Goal: Complete application form

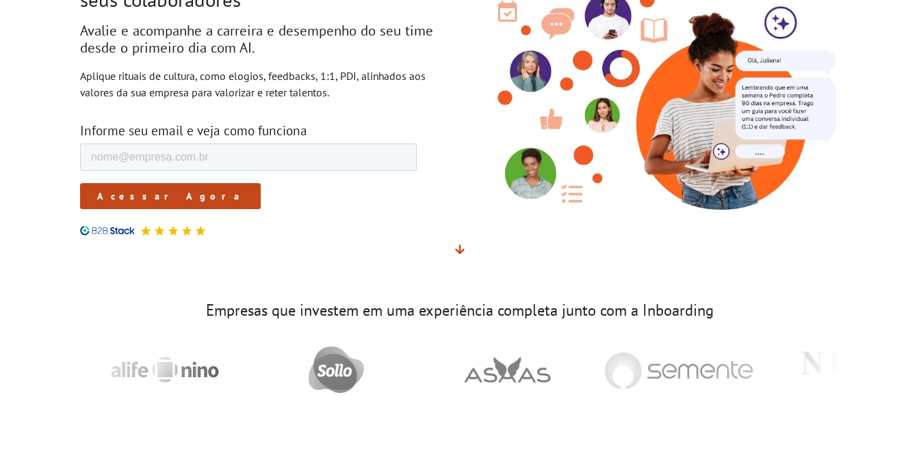
scroll to position [36, 0]
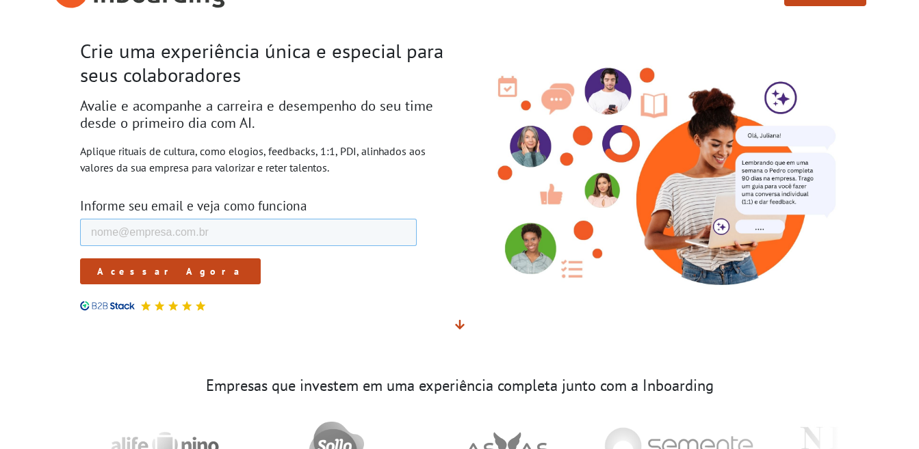
click at [250, 240] on input "E-mail de trabalho *" at bounding box center [247, 232] width 337 height 27
type input "[EMAIL_ADDRESS][PERSON_NAME][DOMAIN_NAME]"
click at [245, 287] on div at bounding box center [264, 298] width 369 height 27
click at [142, 274] on input "Acessar Agora" at bounding box center [169, 272] width 181 height 26
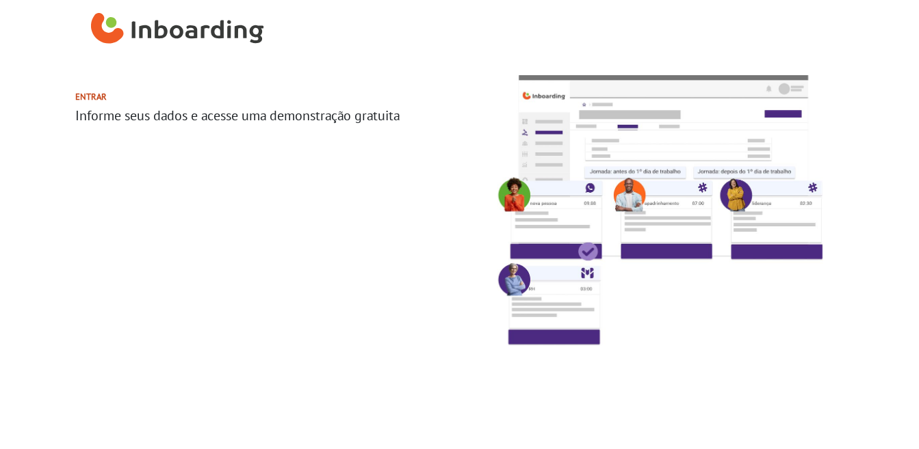
select select "BR"
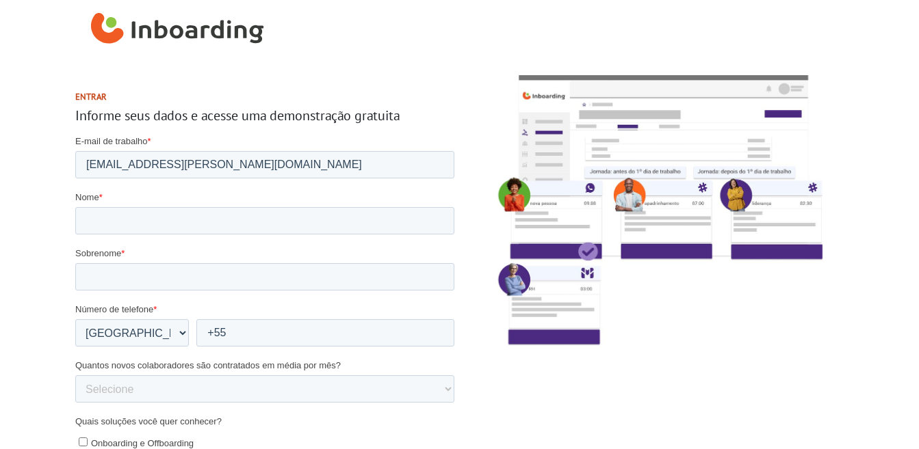
click at [174, 204] on label "Nome *" at bounding box center [264, 198] width 379 height 14
click at [174, 207] on input "Nome *" at bounding box center [264, 220] width 379 height 27
click at [193, 213] on input "Nome *" at bounding box center [264, 220] width 379 height 27
type input "Geiziely"
click at [147, 274] on input "Sobrenome *" at bounding box center [264, 276] width 379 height 27
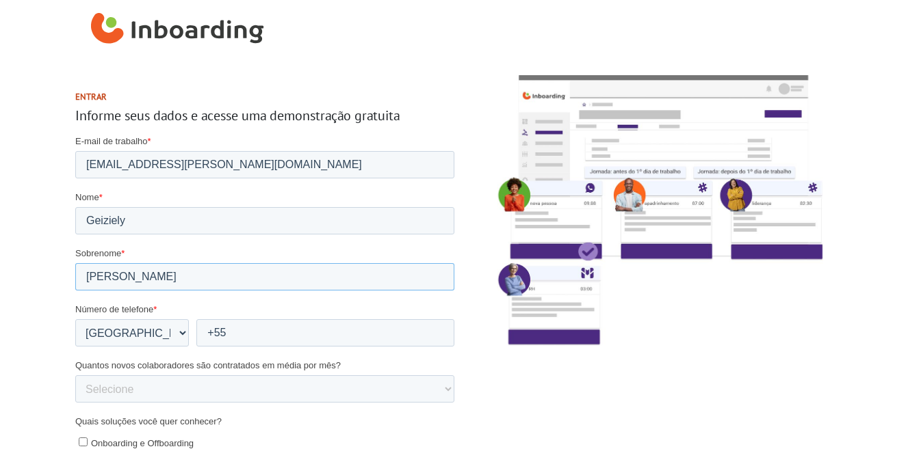
type input "Bertunes"
click at [785, 422] on div at bounding box center [655, 386] width 390 height 655
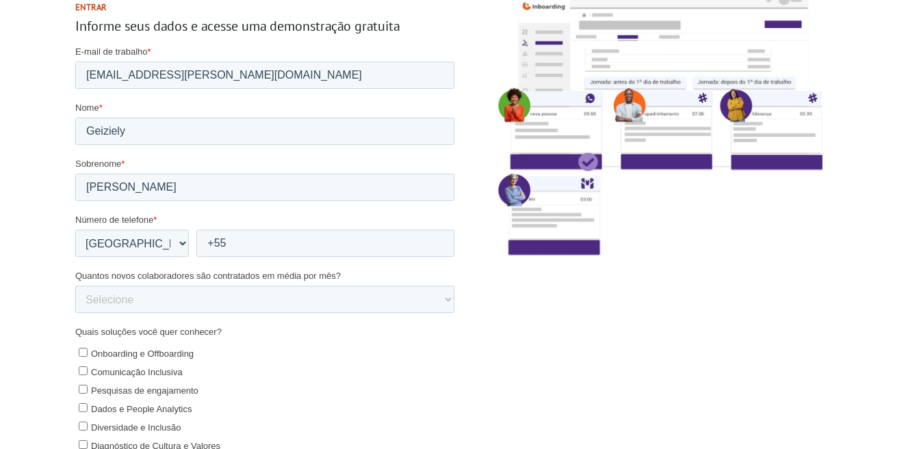
scroll to position [107, 0]
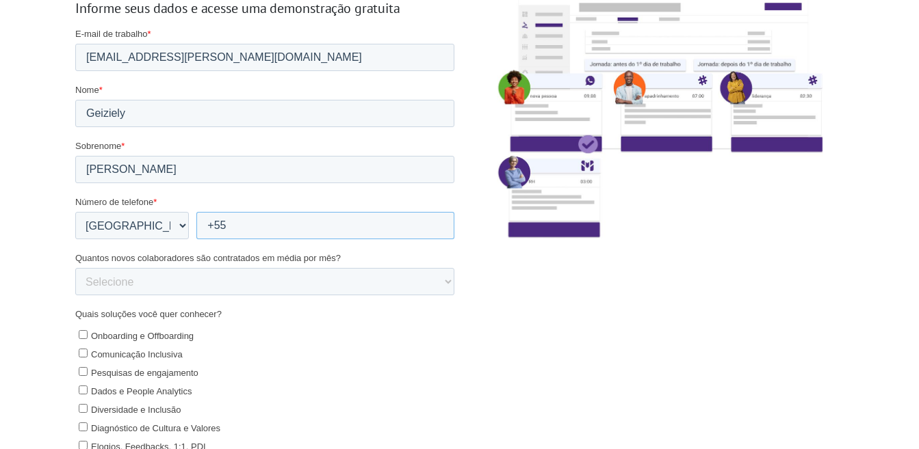
click at [256, 233] on input "+55" at bounding box center [325, 225] width 258 height 27
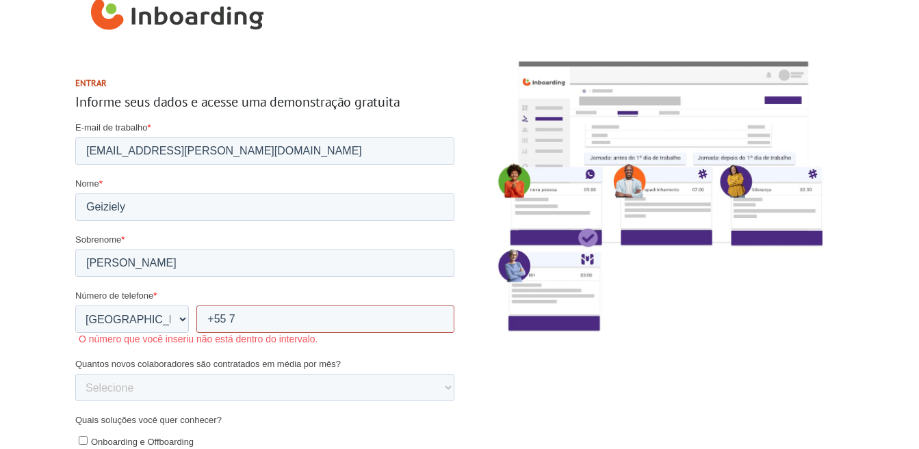
scroll to position [0, 0]
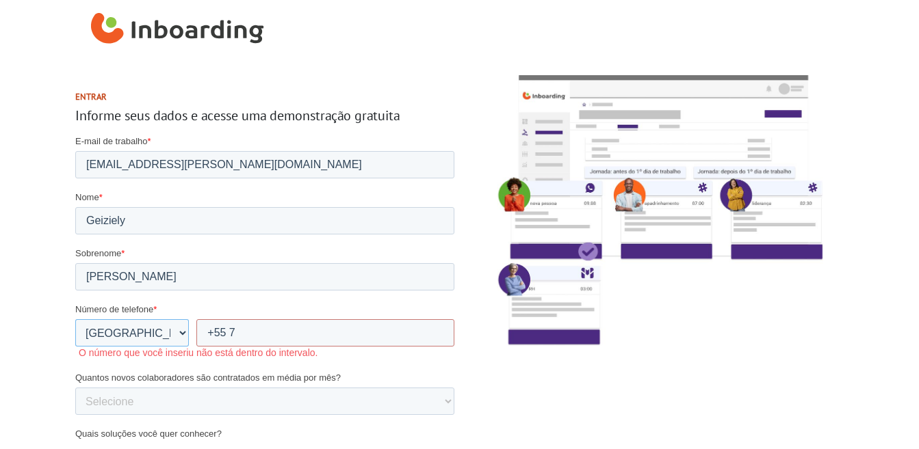
drag, startPoint x: 157, startPoint y: 329, endPoint x: 247, endPoint y: 331, distance: 89.6
click at [157, 329] on select "* Afghanistan (‫افغانستان‬‎) Albania (Shqipëri) Algeria (‫الجزائر‬‎) American S…" at bounding box center [132, 332] width 114 height 27
click at [248, 330] on input "+55 7" at bounding box center [325, 332] width 258 height 27
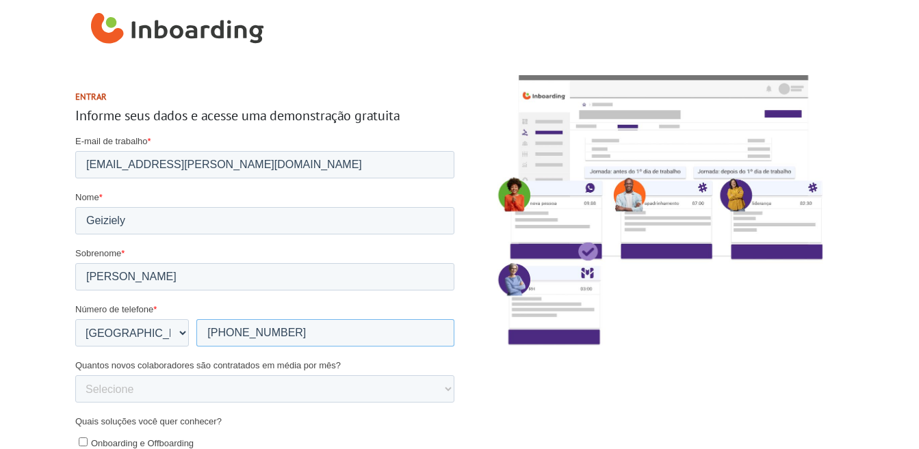
type input "+55 77999042315"
click at [718, 368] on div at bounding box center [655, 386] width 390 height 655
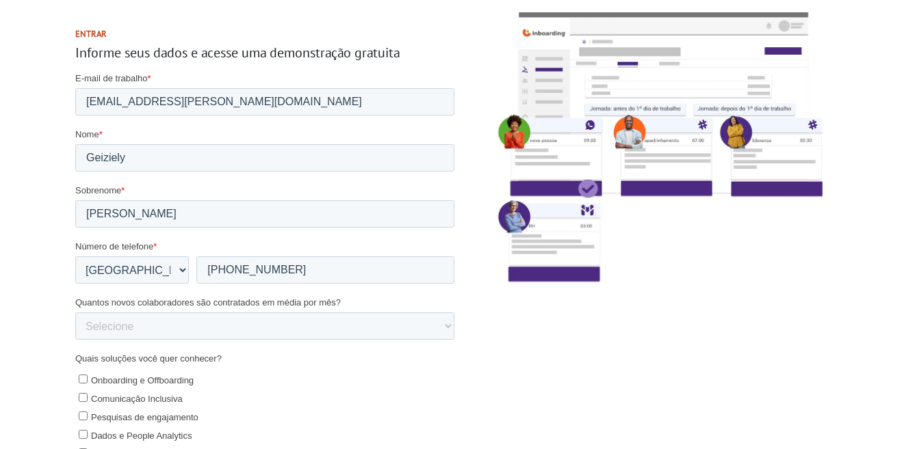
scroll to position [68, 0]
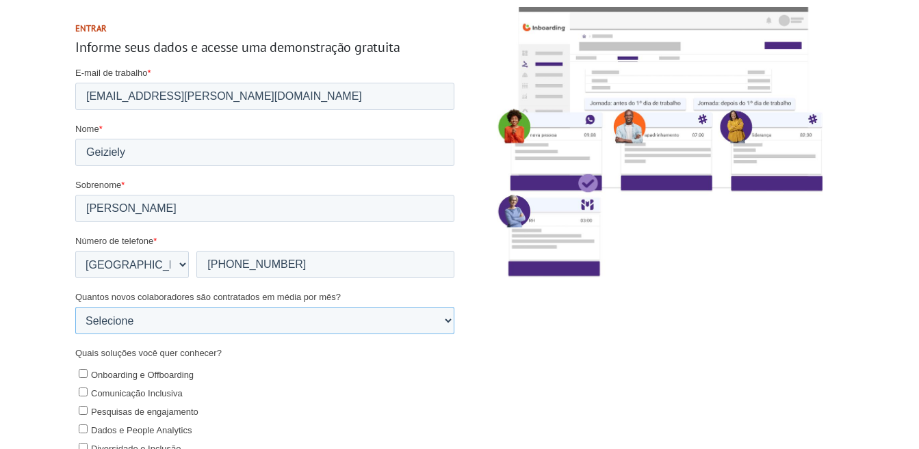
click at [280, 311] on select "Selecione 0-5 5-10 10-50 50-100 100+" at bounding box center [264, 320] width 379 height 27
click at [586, 339] on div at bounding box center [655, 317] width 390 height 655
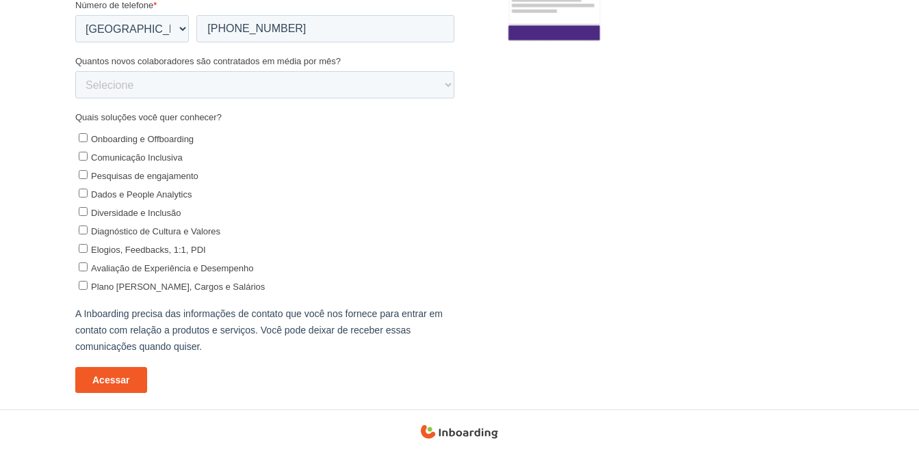
scroll to position [309, 0]
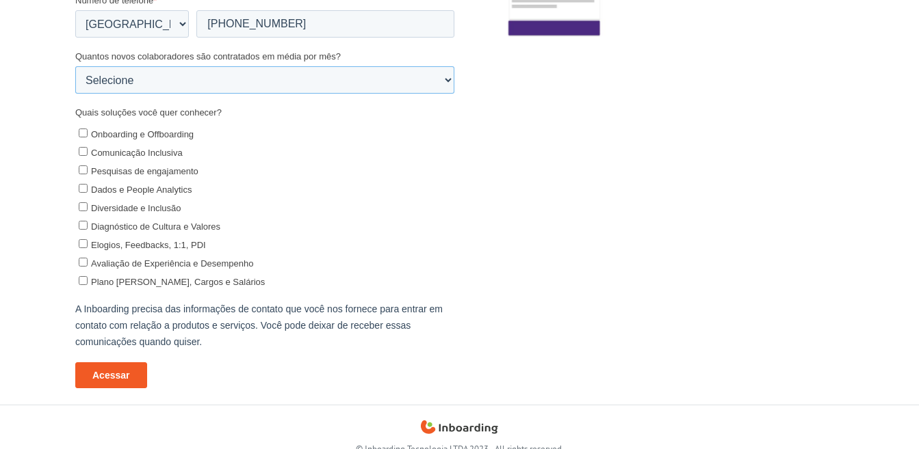
click at [218, 83] on select "Selecione 0-5 5-10 10-50 50-100 100+" at bounding box center [264, 80] width 379 height 27
select select "0-5"
click at [75, 94] on select "Selecione 0-5 5-10 10-50 50-100 100+" at bounding box center [264, 80] width 379 height 27
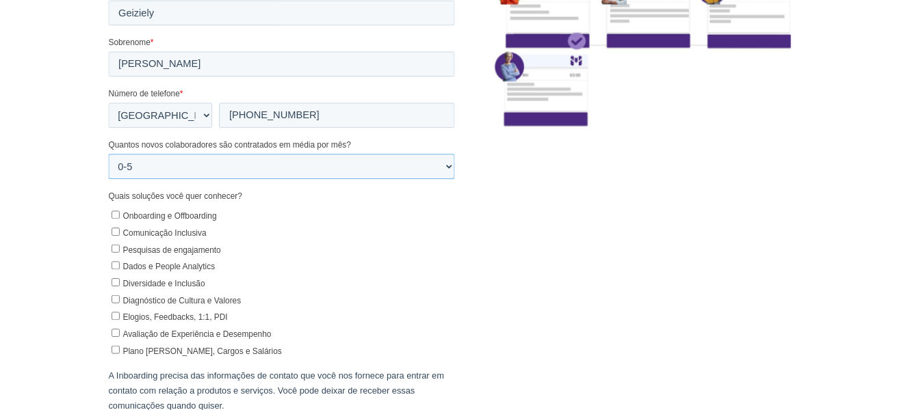
scroll to position [239, 0]
